Goal: Task Accomplishment & Management: Complete application form

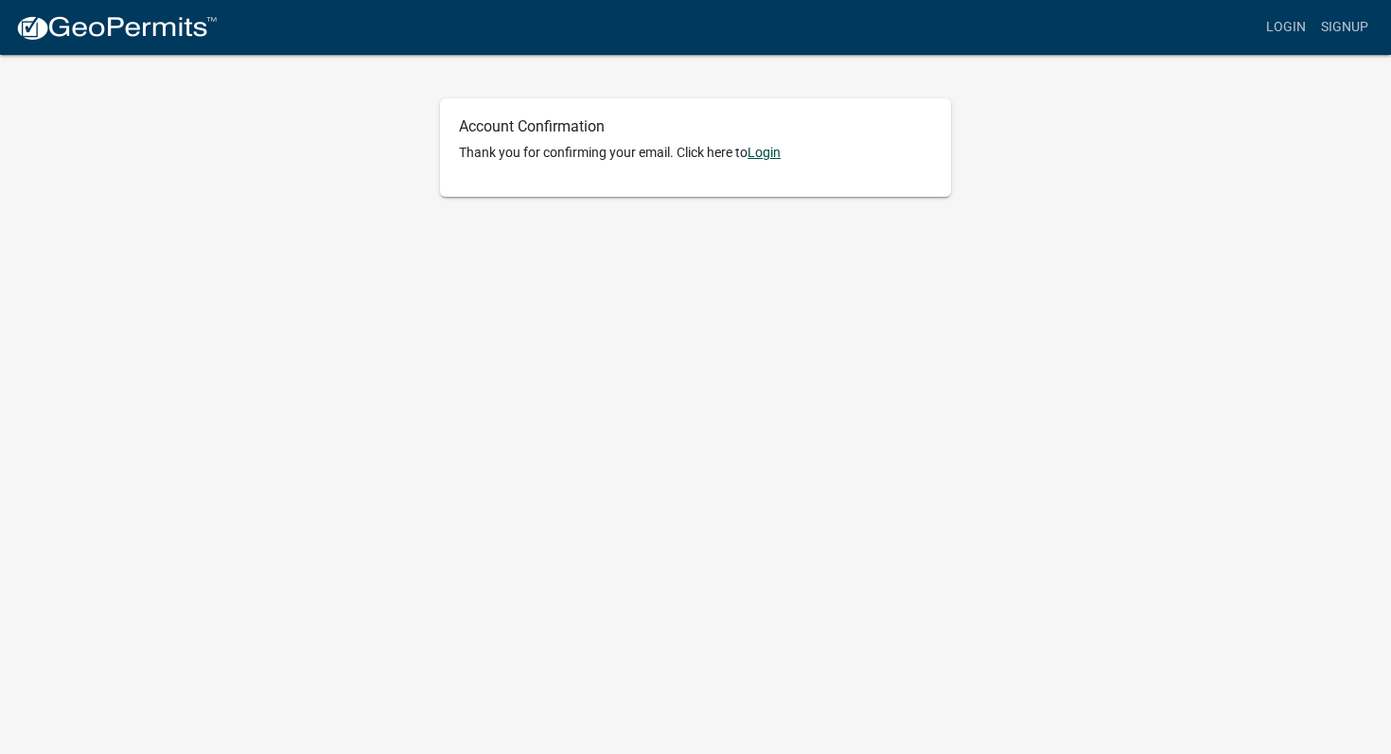
click at [780, 160] on link "Login" at bounding box center [763, 152] width 33 height 15
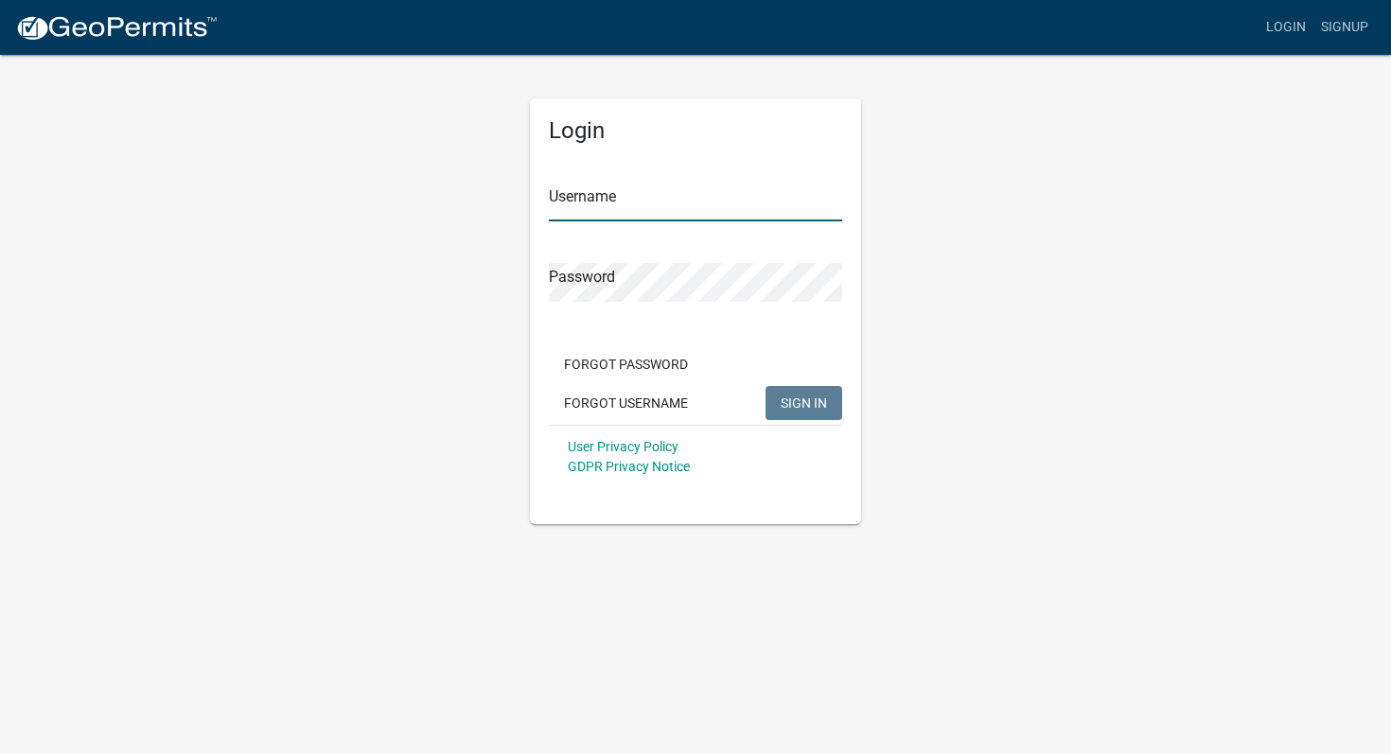
click at [631, 196] on input "Username" at bounding box center [695, 202] width 293 height 39
type input "EREECE"
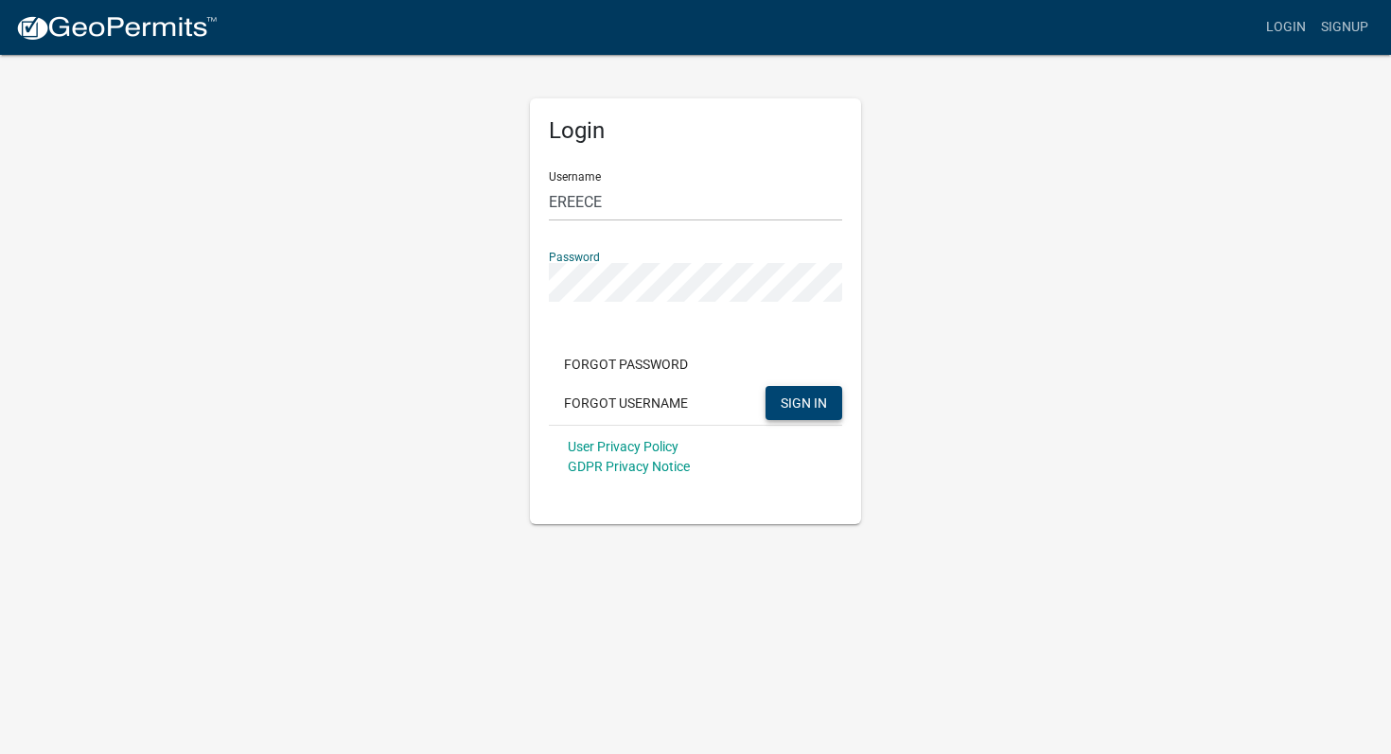
click at [818, 415] on button "SIGN IN" at bounding box center [803, 403] width 77 height 34
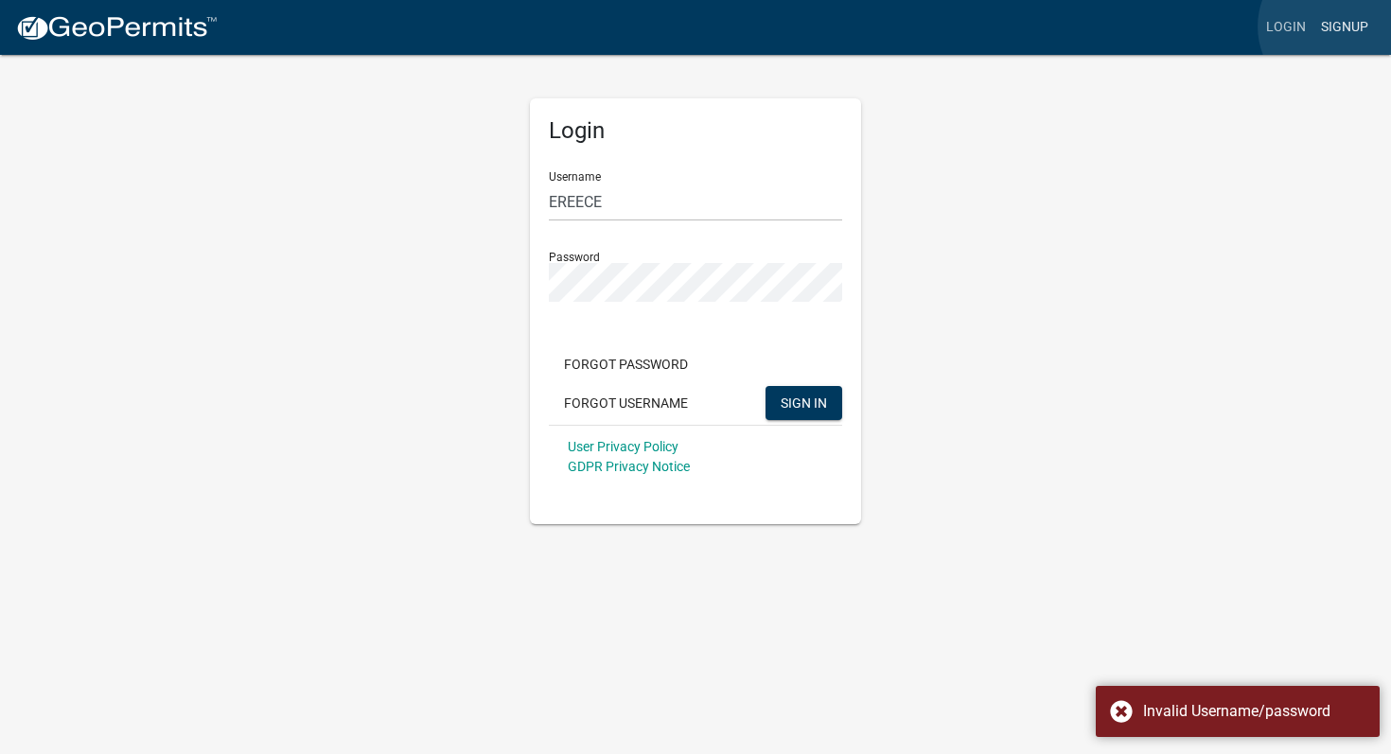
click at [1335, 26] on link "Signup" at bounding box center [1344, 27] width 62 height 36
